Goal: Navigation & Orientation: Go to known website

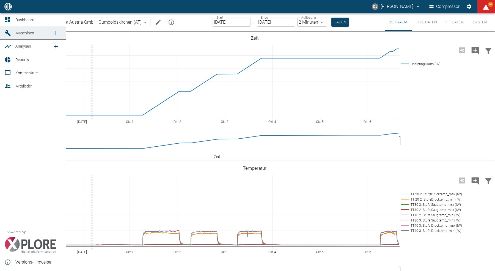
scroll to position [281, 0]
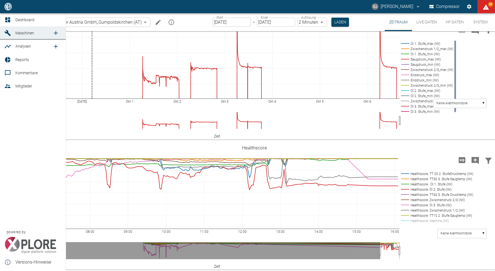
click at [7, 17] on icon at bounding box center [7, 20] width 7 height 7
